Goal: Information Seeking & Learning: Learn about a topic

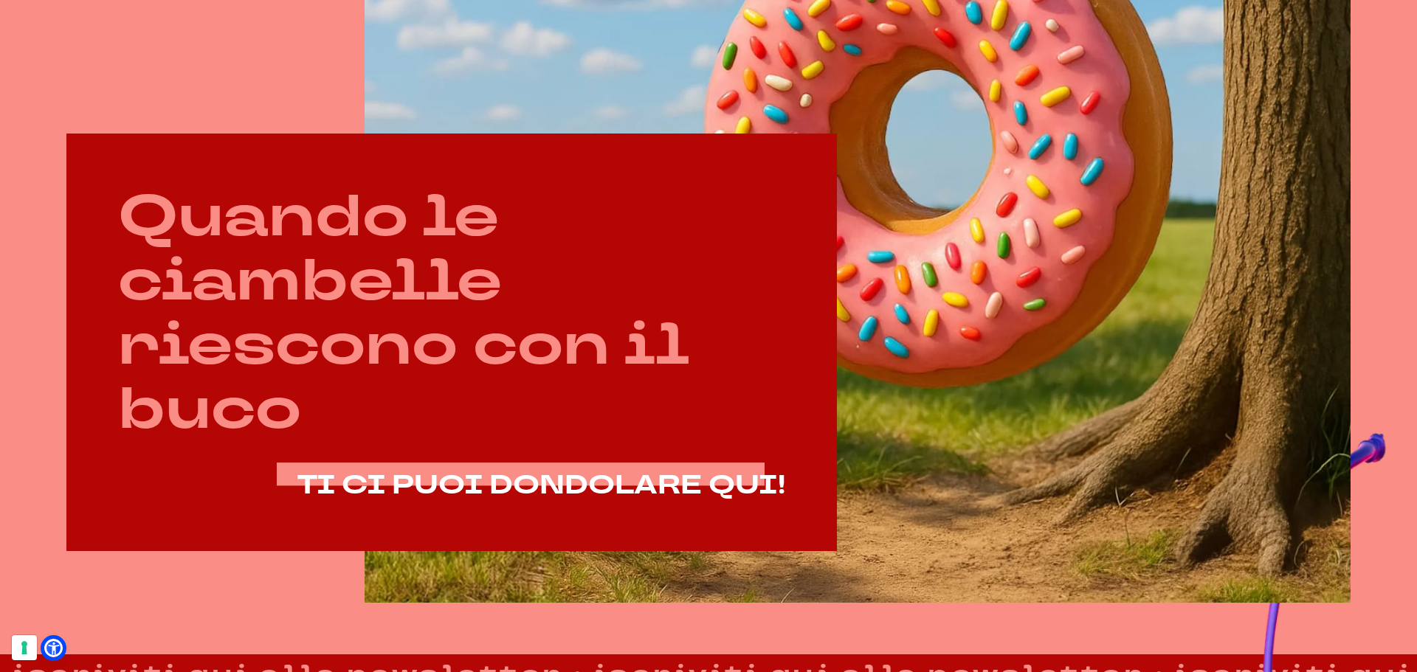
scroll to position [886, 0]
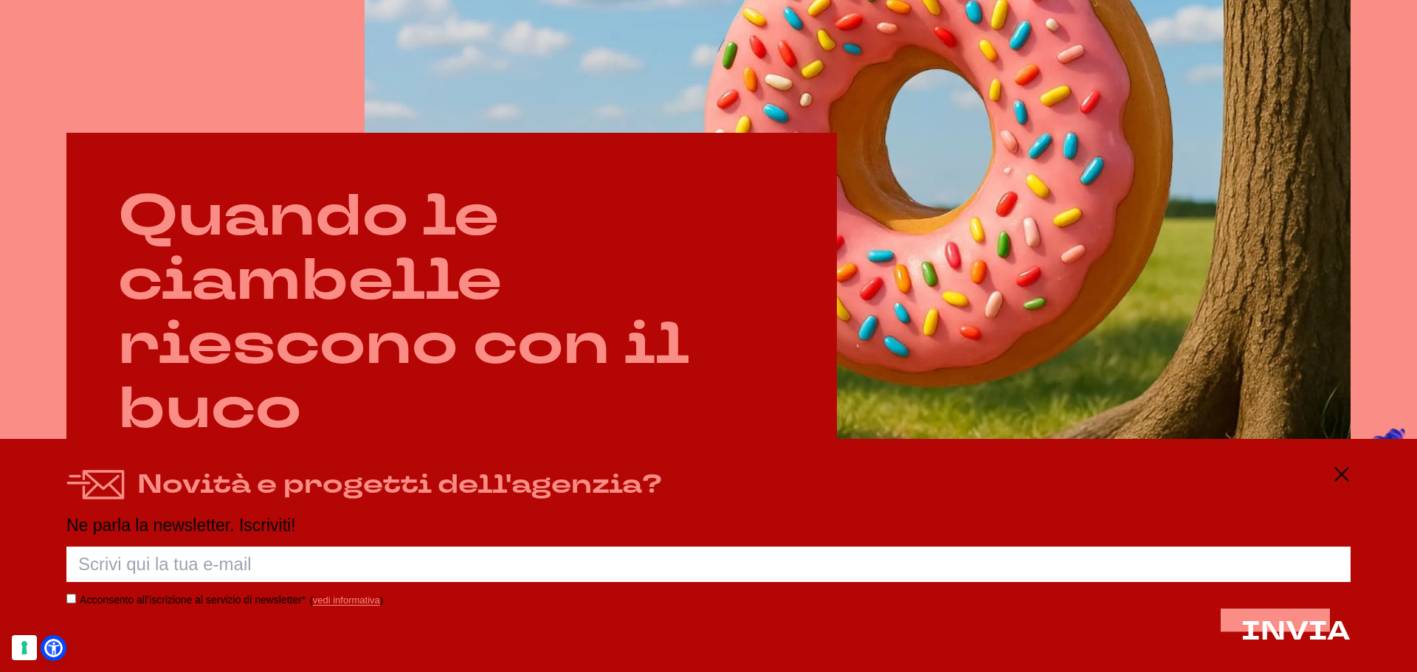
click at [301, 99] on div "anno 2025 copertina #39 agenzia di comunicazione integrata, digital e pubblicità" at bounding box center [189, 50] width 246 height 1106
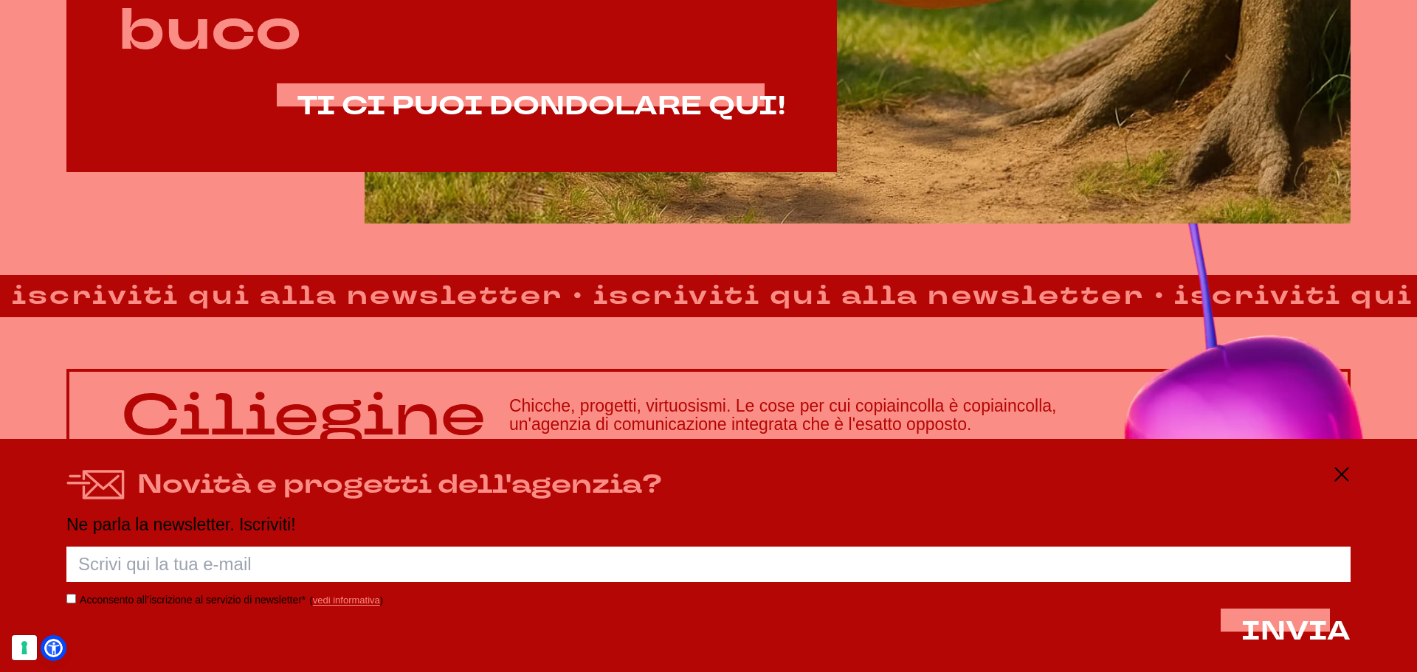
scroll to position [1265, 0]
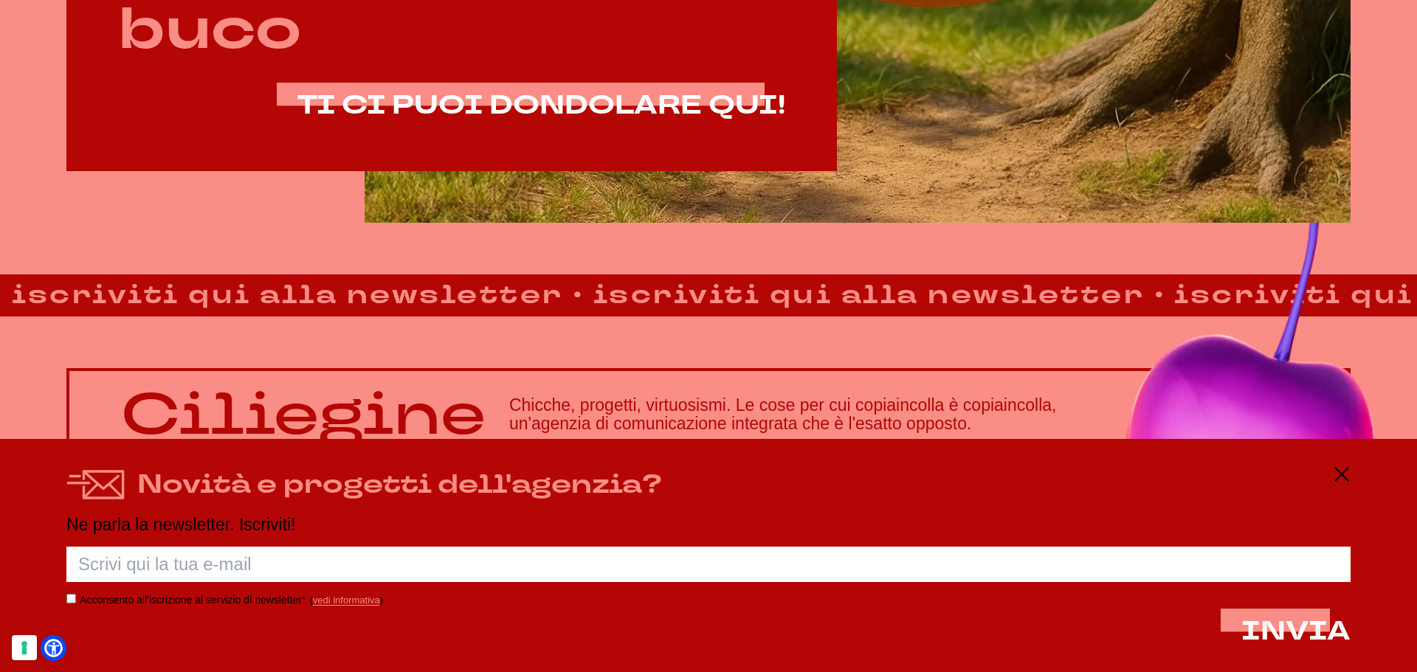
click at [1353, 472] on div "Novità e progetti dell'agenzia? Ne parla la newsletter. Iscriviti! Porca palett…" at bounding box center [708, 555] width 1417 height 233
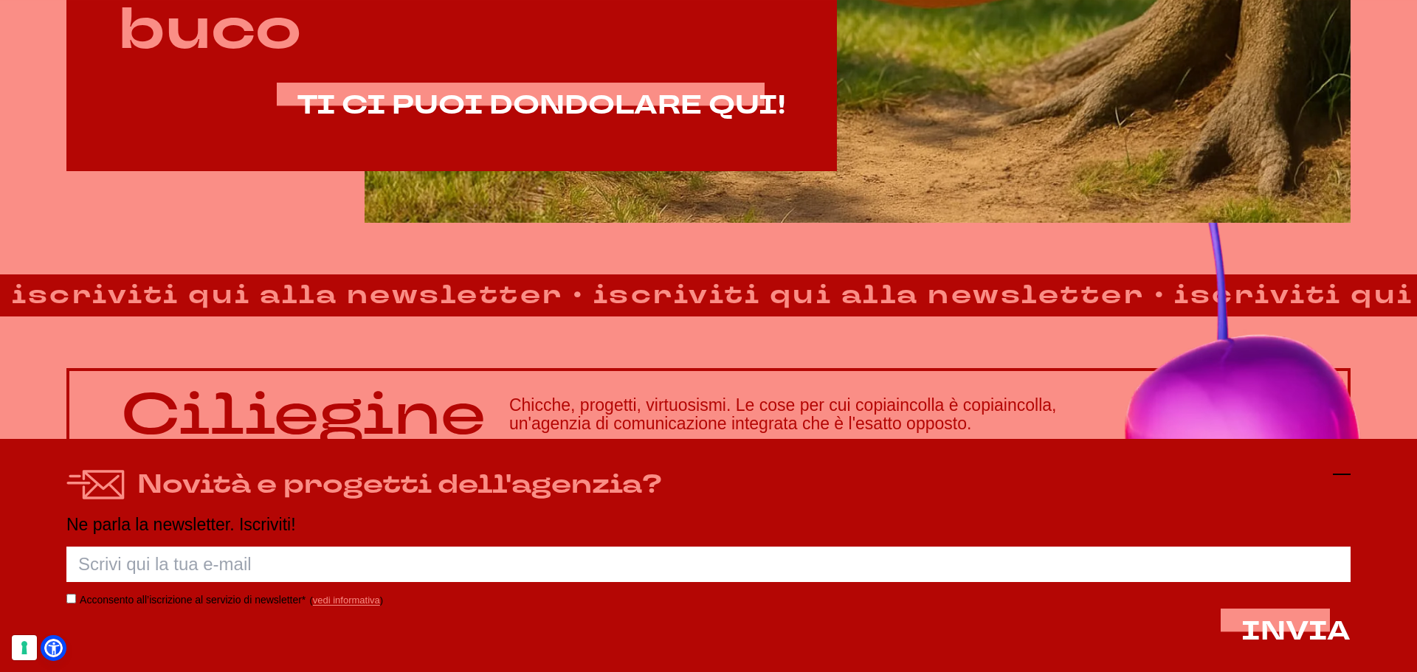
click at [1344, 474] on line at bounding box center [1342, 474] width 18 height 0
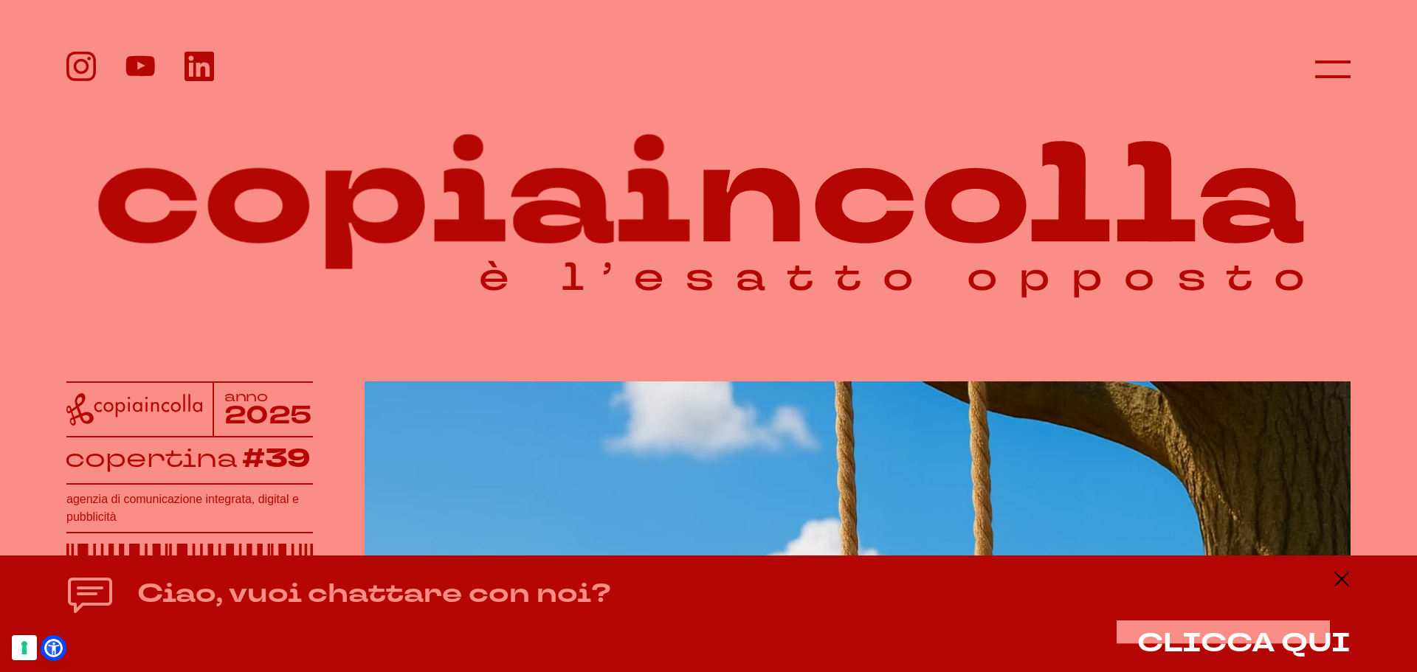
scroll to position [0, 0]
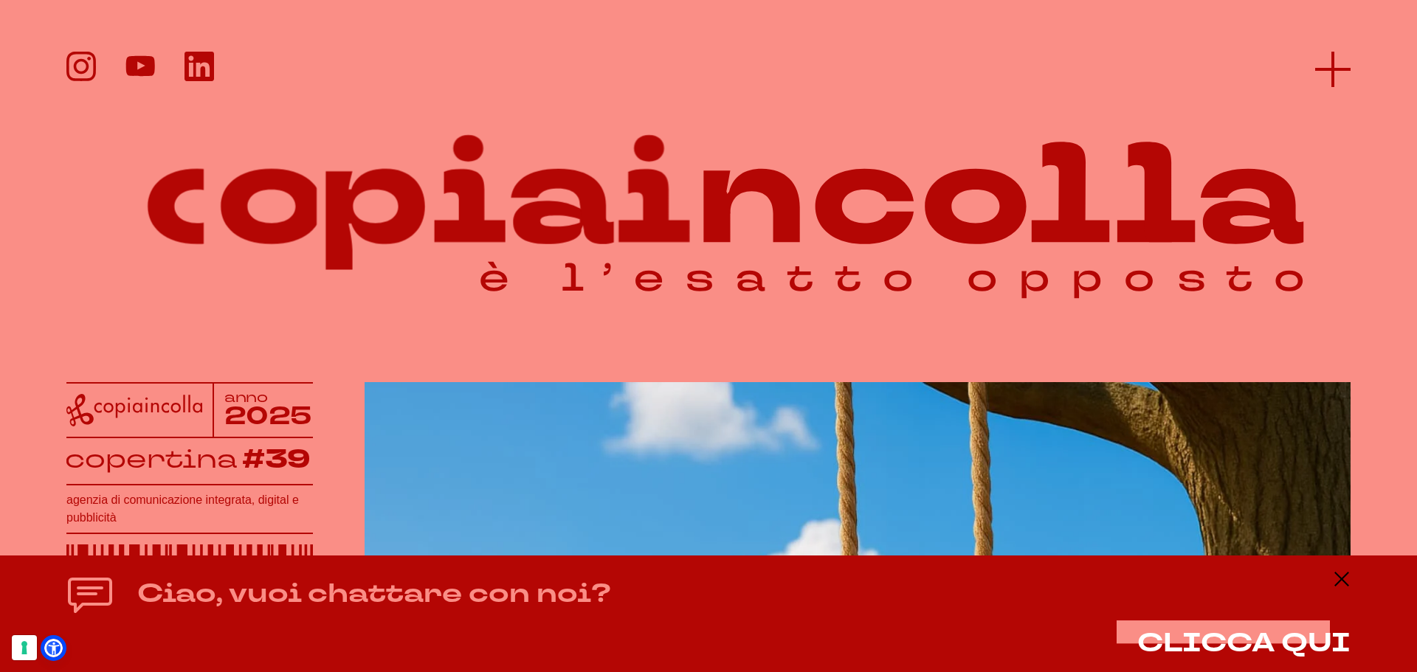
click at [1328, 71] on icon at bounding box center [1332, 69] width 35 height 35
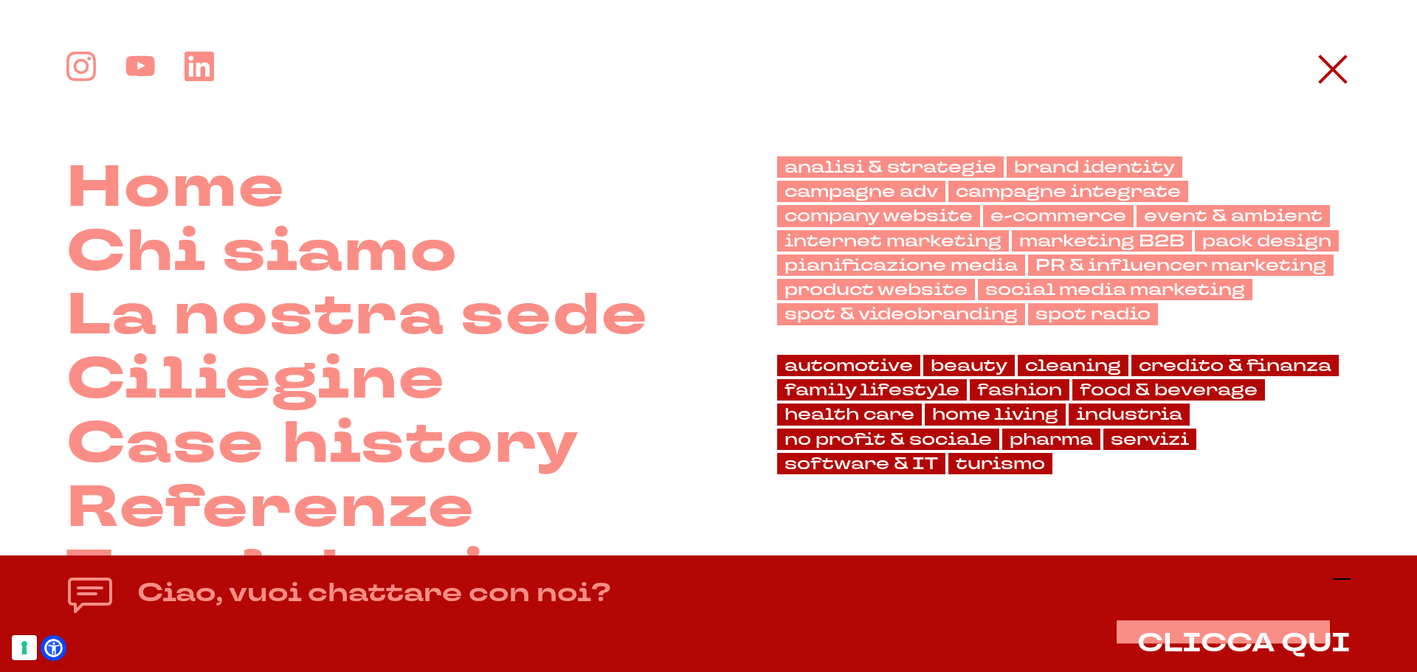
click at [1340, 580] on icon at bounding box center [1342, 579] width 18 height 18
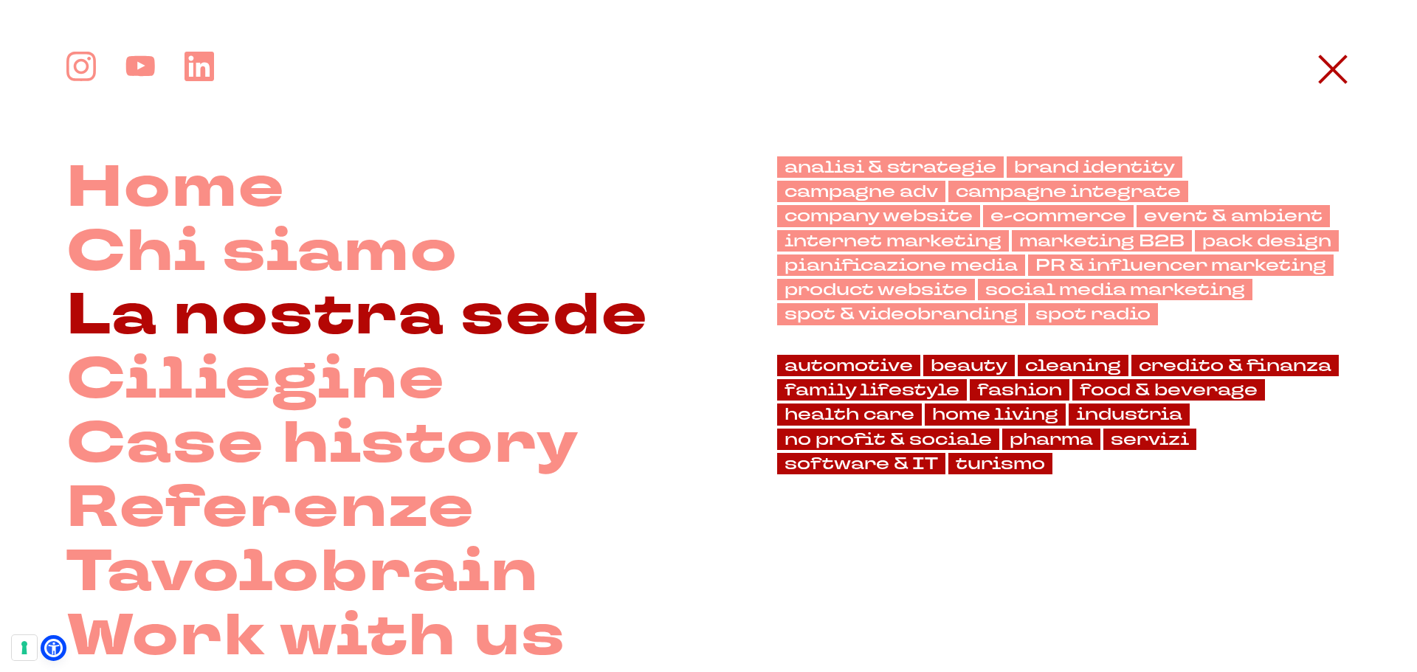
click at [218, 318] on link "La nostra sede" at bounding box center [357, 316] width 582 height 64
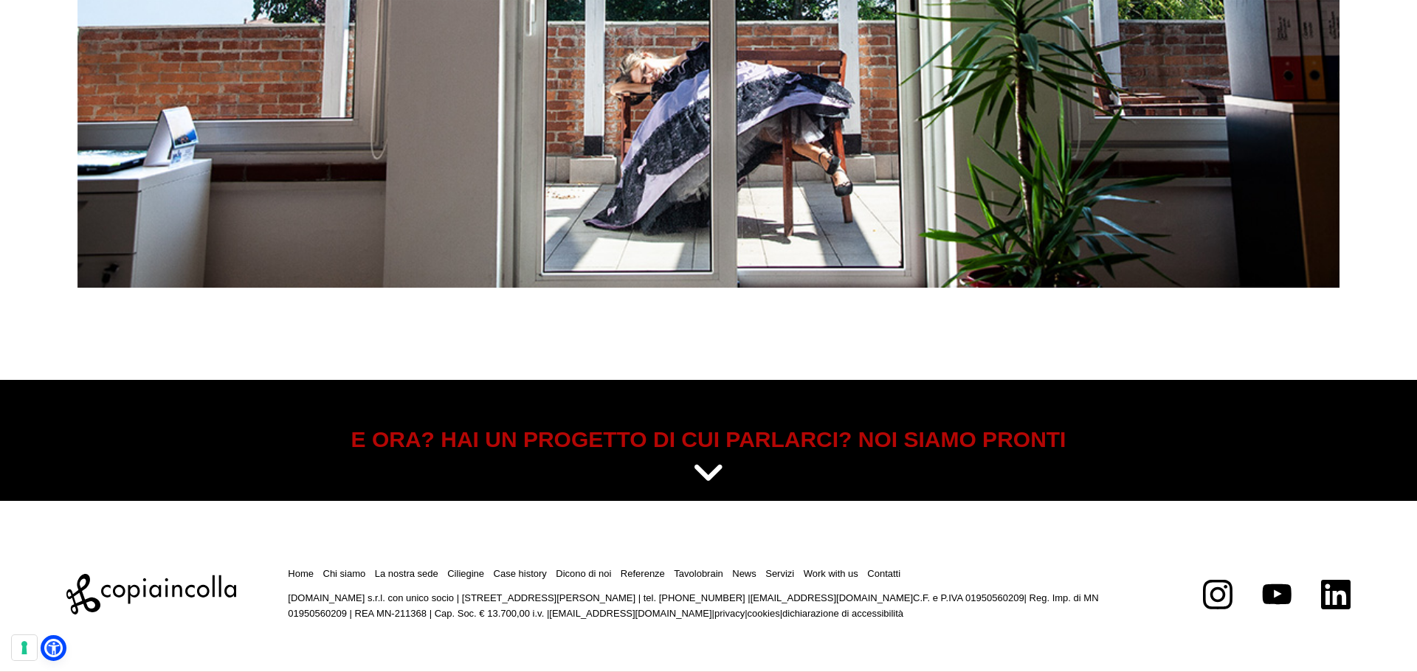
scroll to position [7517, 0]
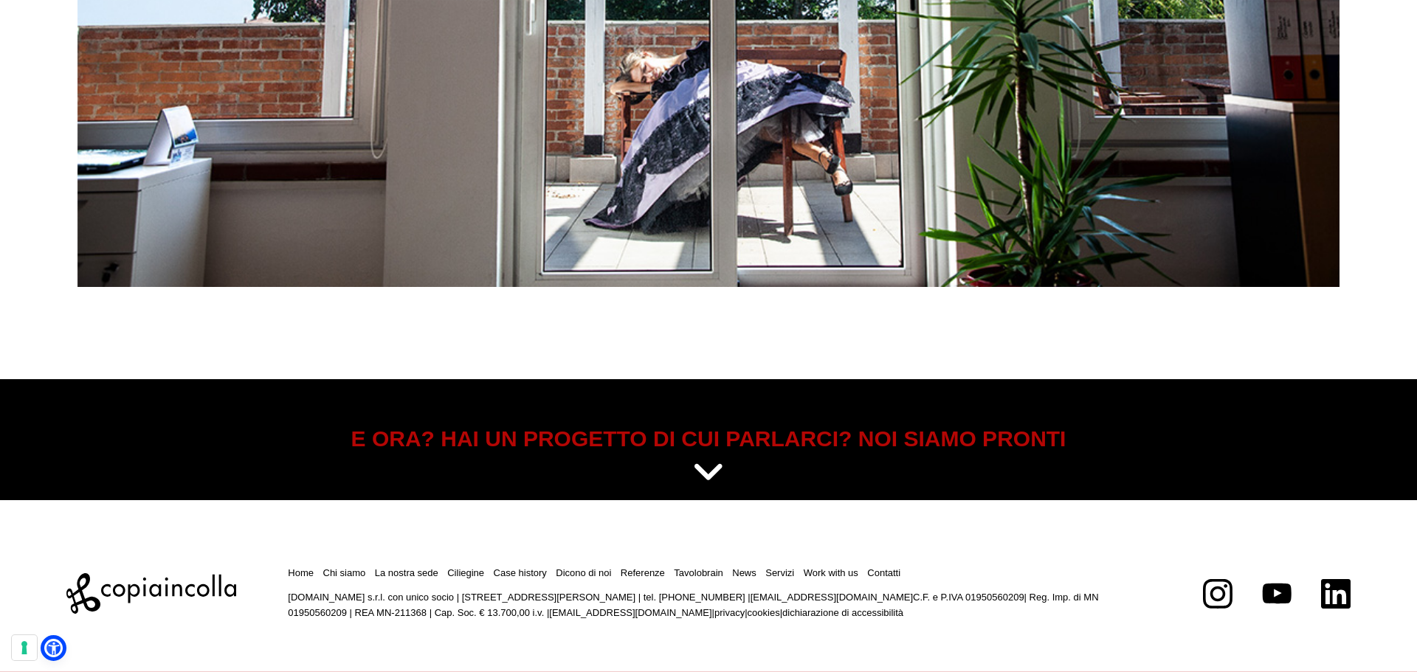
drag, startPoint x: 569, startPoint y: 601, endPoint x: 661, endPoint y: 601, distance: 92.2
click at [661, 601] on p "copiaincolla.com s.r.l. con unico socio | via Bachelet, 12 | 46051 San Giorgio …" at bounding box center [719, 605] width 863 height 31
drag, startPoint x: 562, startPoint y: 596, endPoint x: 651, endPoint y: 604, distance: 89.7
click at [651, 604] on p "copiaincolla.com s.r.l. con unico socio | via Bachelet, 12 | 46051 San Giorgio …" at bounding box center [719, 605] width 863 height 31
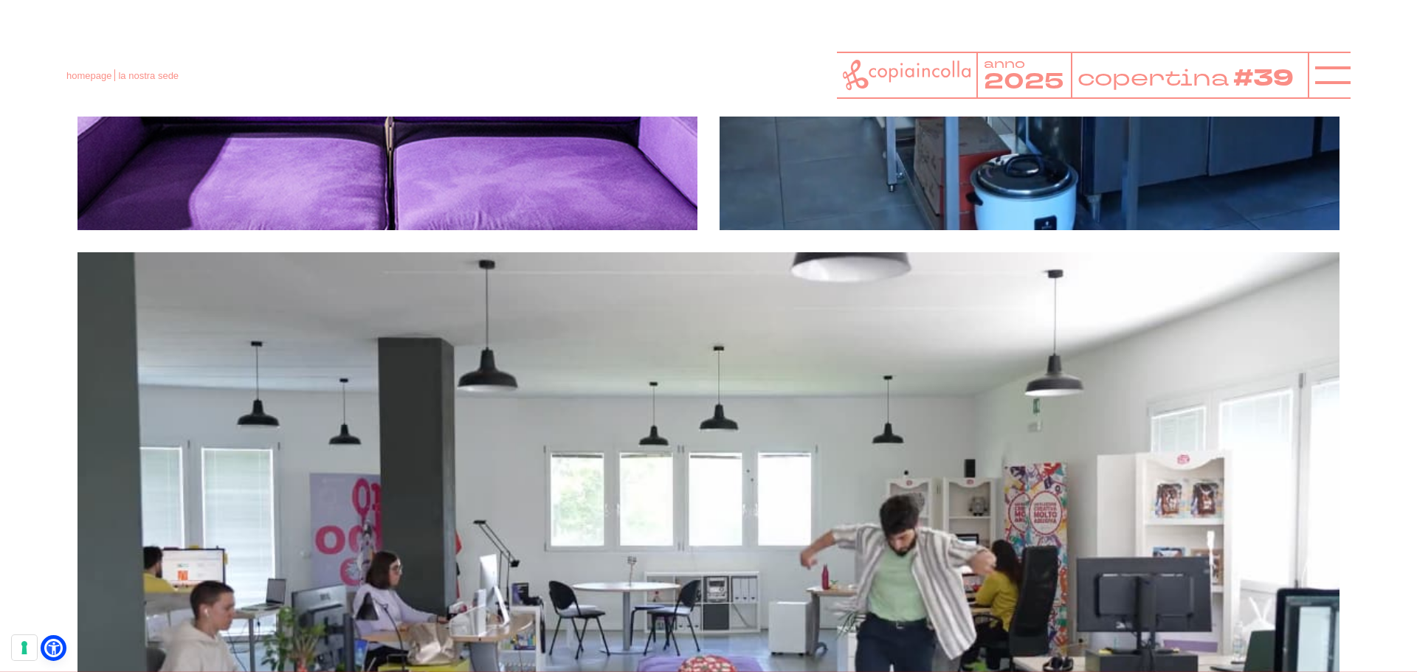
click at [908, 66] on icon at bounding box center [907, 75] width 128 height 30
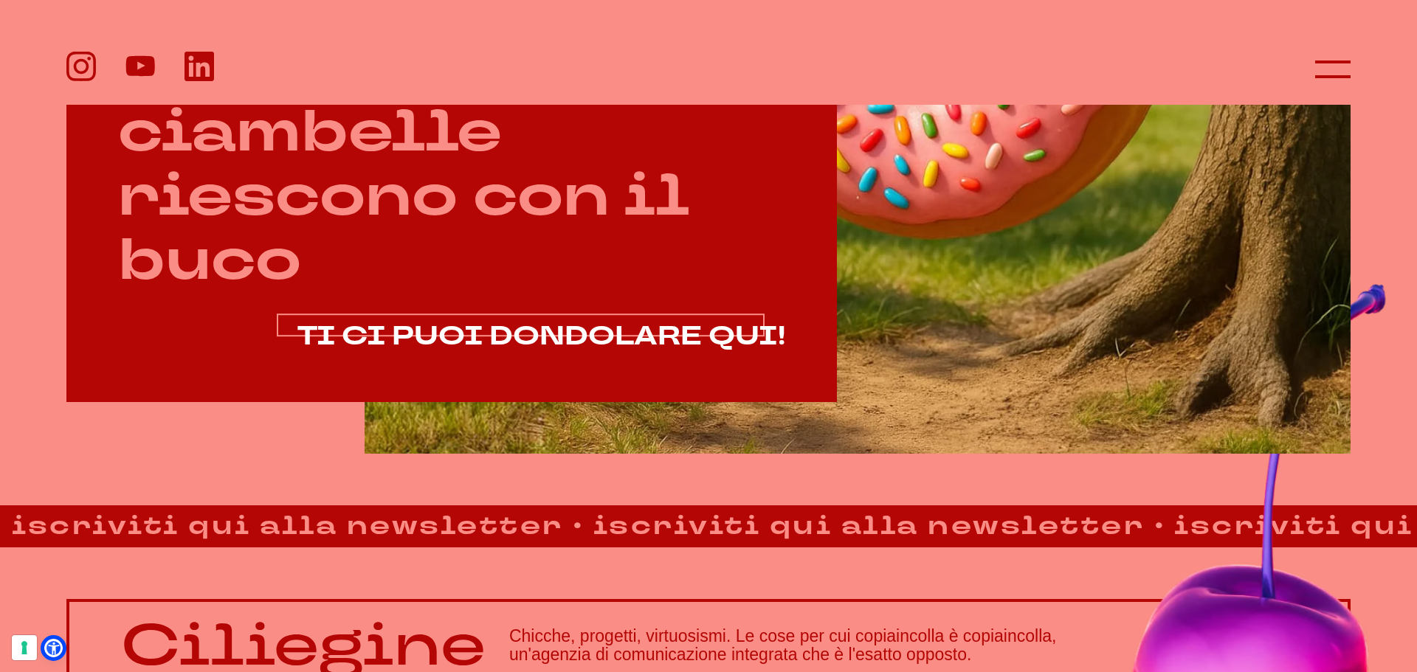
scroll to position [1033, 0]
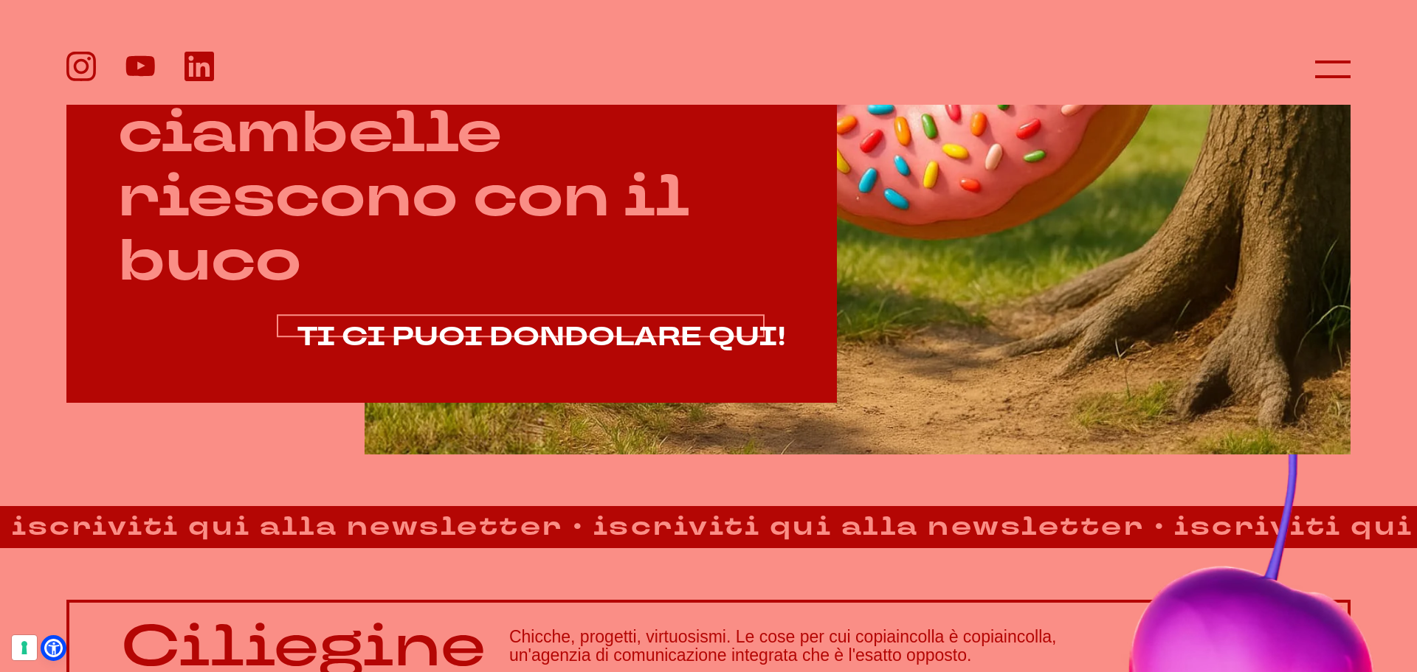
click at [557, 338] on span "TI CI PUOI DONDOLARE QUI!" at bounding box center [541, 337] width 488 height 35
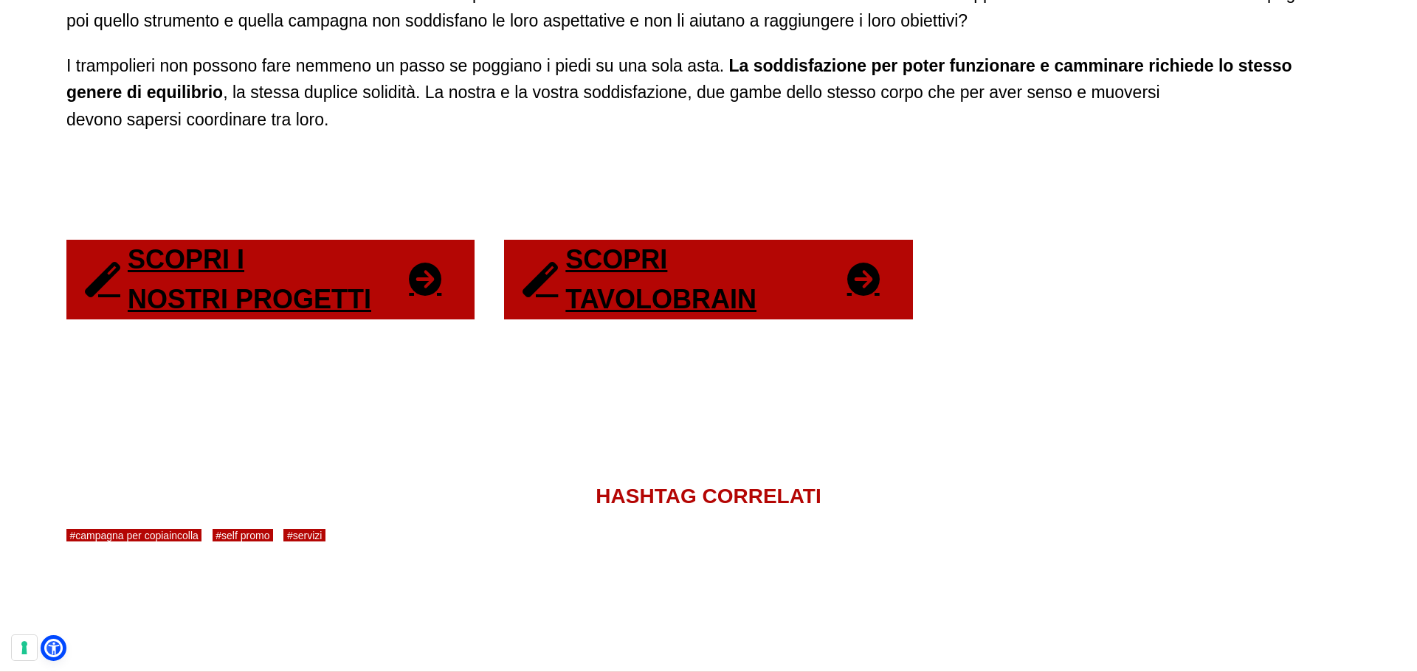
scroll to position [3025, 0]
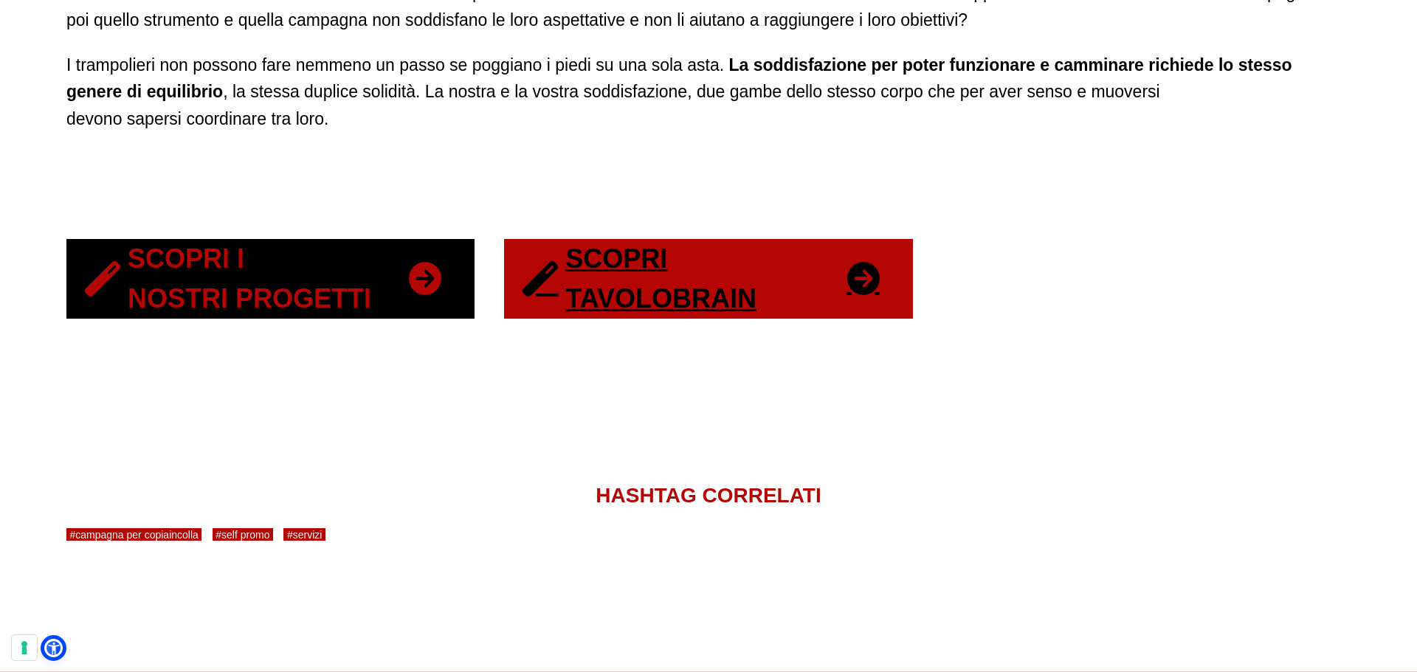
click at [300, 300] on link "Scopri i nostri progetti" at bounding box center [270, 279] width 408 height 80
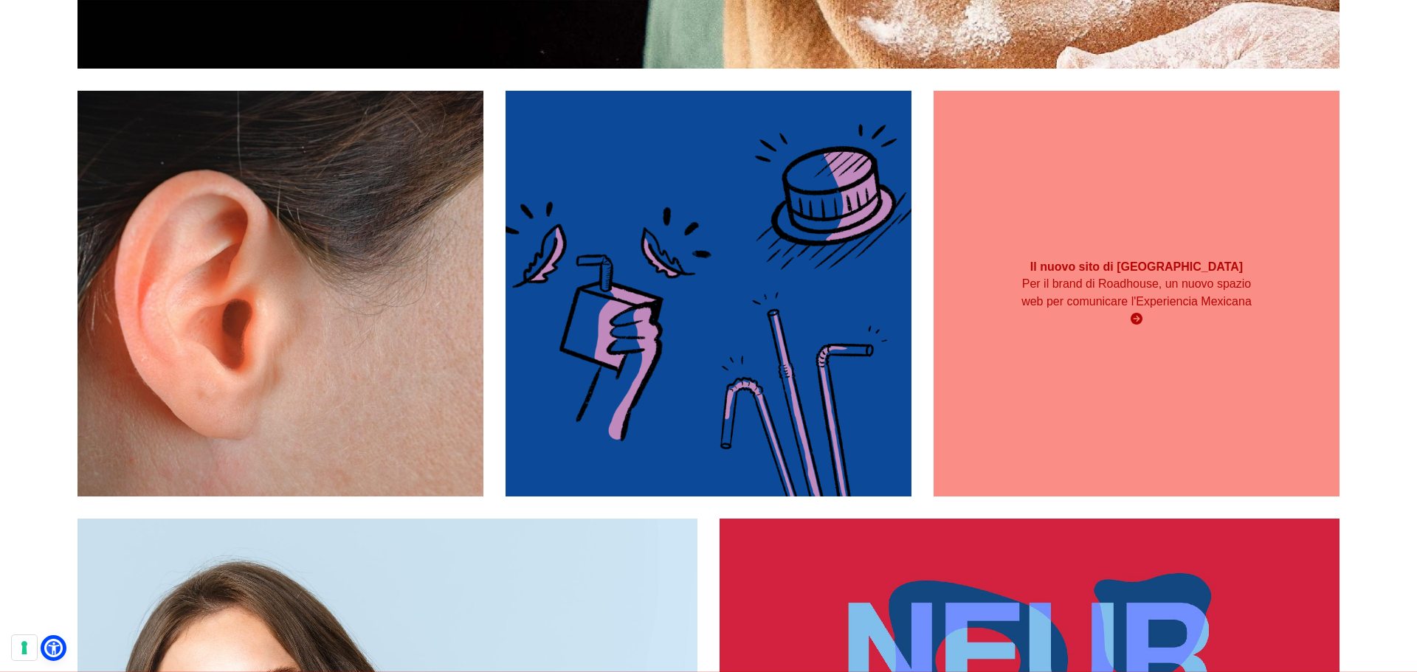
scroll to position [2435, 0]
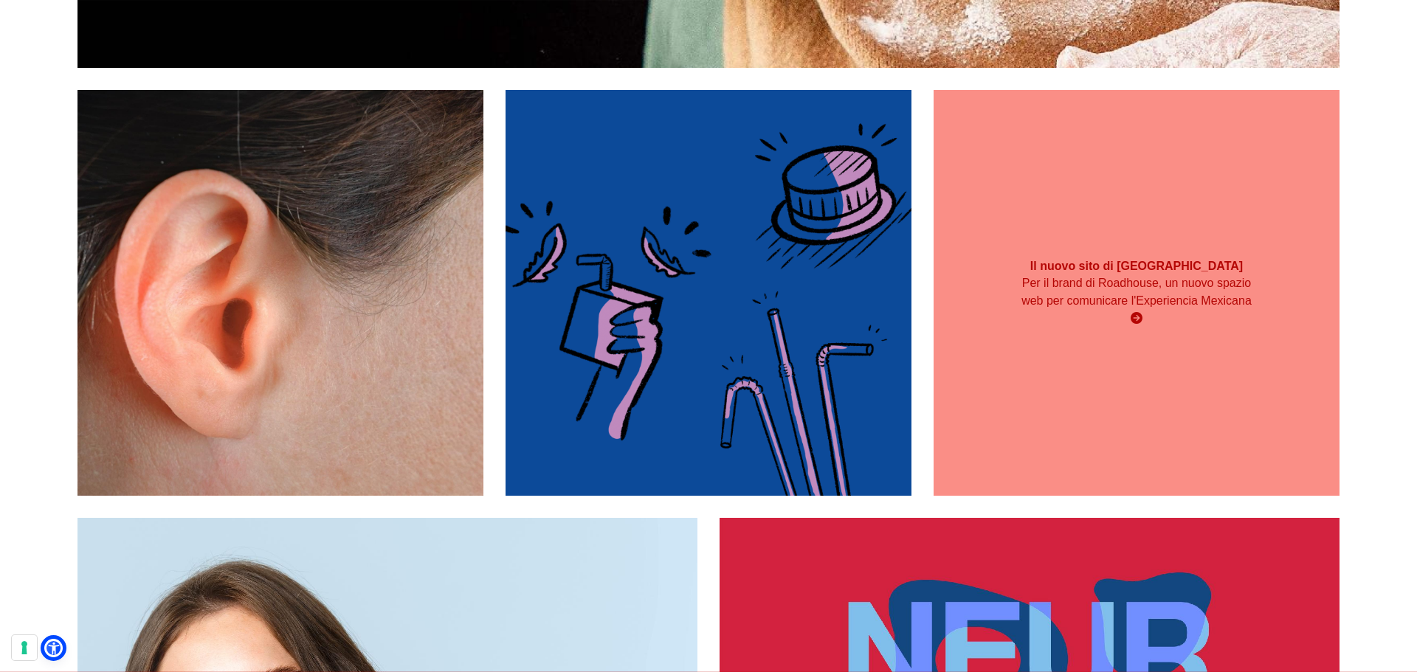
click at [1128, 283] on p "Per il brand di Roadhouse, un nuovo spazio web per comunicare l'Experiencia Mex…" at bounding box center [1137, 292] width 244 height 35
